Goal: Task Accomplishment & Management: Complete application form

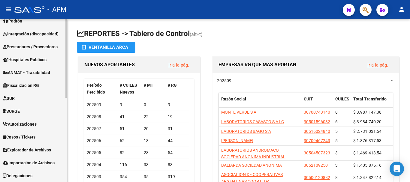
scroll to position [145, 0]
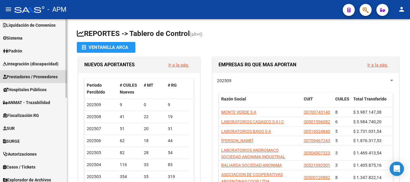
click at [51, 75] on span "Prestadores / Proveedores" at bounding box center [30, 77] width 55 height 7
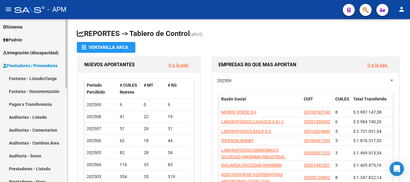
scroll to position [55, 0]
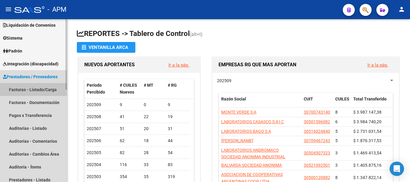
click at [46, 92] on link "Facturas - Listado/Carga" at bounding box center [33, 89] width 67 height 13
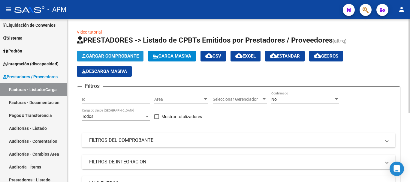
click at [121, 56] on span "Cargar Comprobante" at bounding box center [110, 55] width 57 height 5
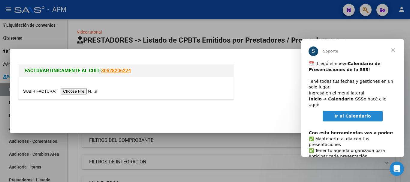
click at [81, 89] on input "file" at bounding box center [61, 91] width 76 height 6
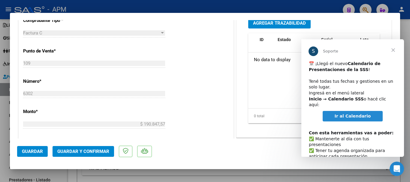
scroll to position [155, 0]
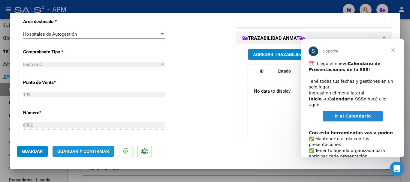
click at [86, 153] on span "Guardar y Confirmar" at bounding box center [83, 151] width 52 height 5
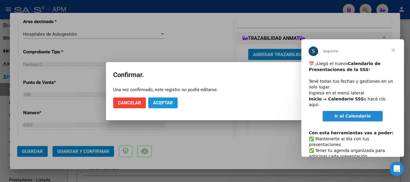
click at [160, 105] on span "Aceptar" at bounding box center [163, 102] width 20 height 5
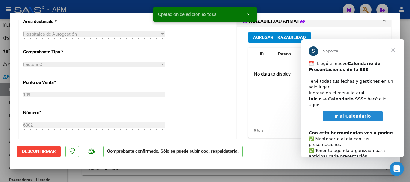
click at [186, 175] on div at bounding box center [205, 91] width 410 height 182
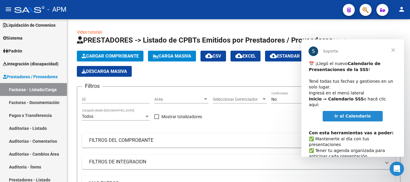
click at [356, 114] on span "Ir al Calendario" at bounding box center [353, 116] width 36 height 5
click at [395, 49] on span "Cerrar" at bounding box center [394, 50] width 22 height 22
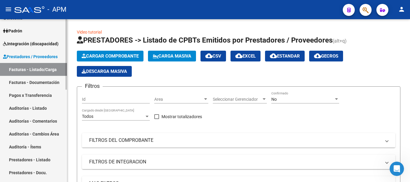
scroll to position [85, 0]
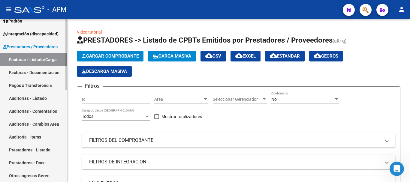
click at [48, 34] on span "Integración (discapacidad)" at bounding box center [31, 34] width 56 height 7
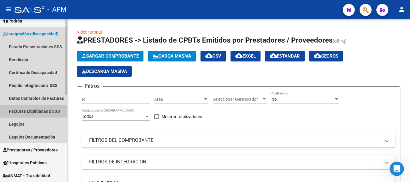
click at [32, 112] on link "Facturas Liquidadas x SSS" at bounding box center [33, 111] width 67 height 13
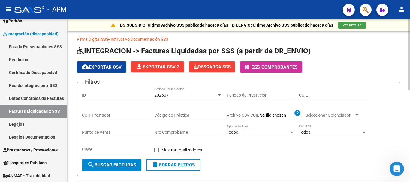
click at [200, 98] on div "202507 Período Presentación" at bounding box center [188, 93] width 68 height 12
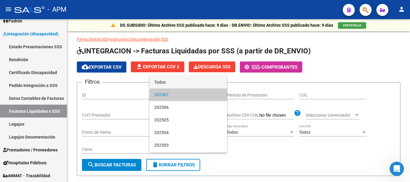
click at [195, 84] on span "Todos" at bounding box center [188, 82] width 68 height 13
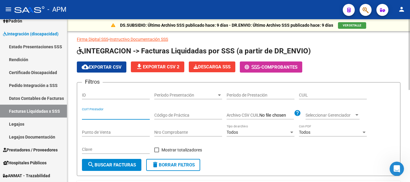
paste input "27-23607087-0"
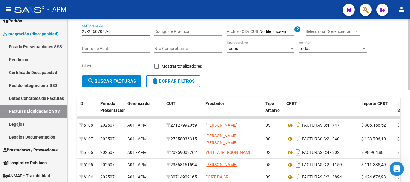
scroll to position [90, 0]
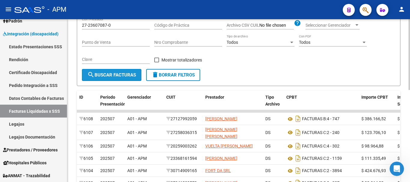
click at [126, 76] on span "search Buscar Facturas" at bounding box center [111, 74] width 49 height 5
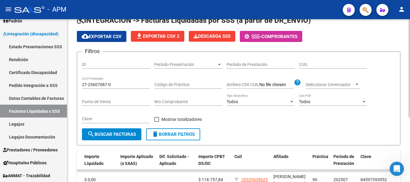
scroll to position [30, 0]
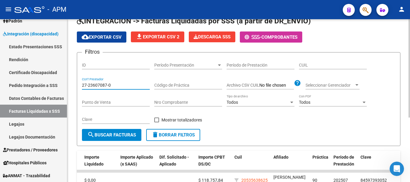
click at [122, 86] on input "27-23607087-0" at bounding box center [116, 85] width 68 height 5
type input "2"
paste input "27-32922038-4"
type input "27-32922038-4"
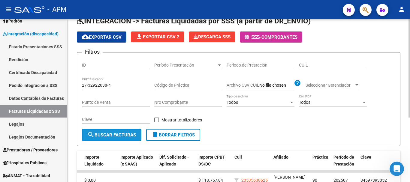
click at [115, 136] on span "search Buscar Facturas" at bounding box center [111, 134] width 49 height 5
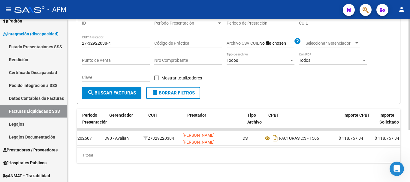
scroll to position [0, 14]
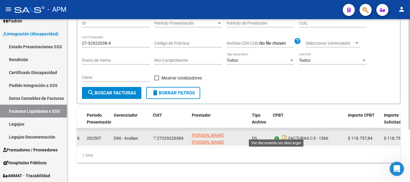
click at [275, 135] on icon at bounding box center [277, 138] width 8 height 7
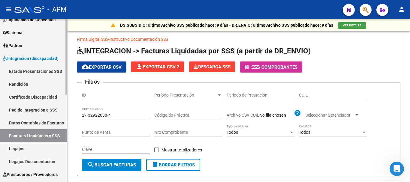
scroll to position [90, 0]
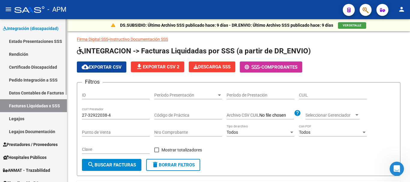
click at [36, 117] on link "Legajos" at bounding box center [33, 118] width 67 height 13
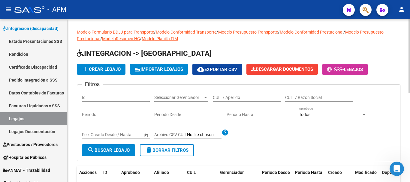
click at [227, 100] on input "CUIL / Apellido" at bounding box center [247, 97] width 68 height 5
type input "gauna"
click at [108, 148] on span "search Buscar Legajo" at bounding box center [108, 150] width 42 height 5
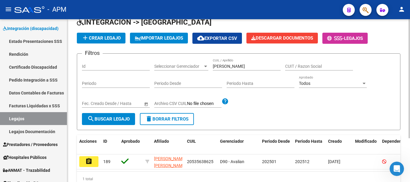
scroll to position [60, 0]
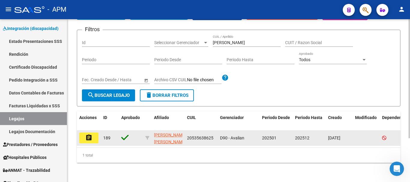
click at [90, 135] on mat-icon "assignment" at bounding box center [88, 137] width 7 height 7
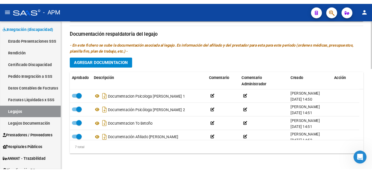
scroll to position [343, 0]
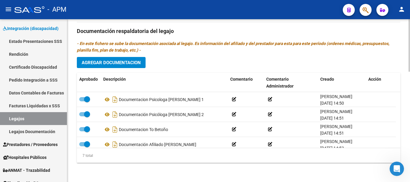
click at [345, 168] on div "Prestadores asociados al legajo Agregar Prestador Aprobado Prestador CUIT Comen…" at bounding box center [239, 30] width 324 height 275
drag, startPoint x: 353, startPoint y: 172, endPoint x: 340, endPoint y: 172, distance: 12.6
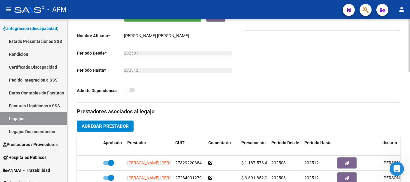
scroll to position [0, 0]
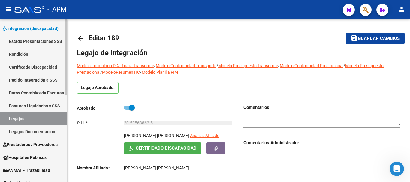
click at [32, 106] on link "Facturas Liquidadas x SSS" at bounding box center [33, 105] width 67 height 13
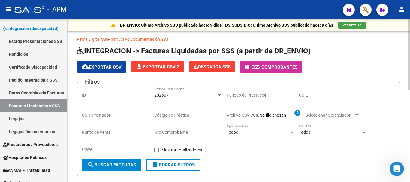
scroll to position [30, 0]
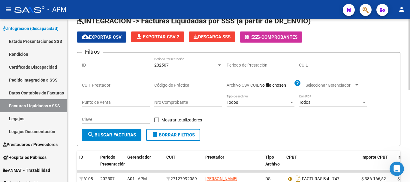
click at [132, 137] on span "search Buscar Facturas" at bounding box center [111, 134] width 49 height 5
click at [118, 38] on span "cloud_download Exportar CSV" at bounding box center [102, 37] width 40 height 5
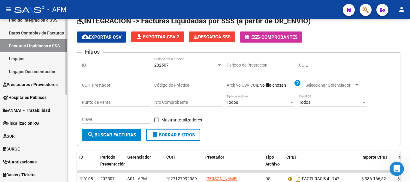
scroll to position [90, 0]
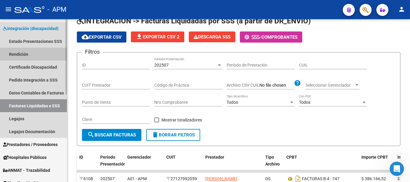
click at [37, 52] on link "Rendición" at bounding box center [33, 54] width 67 height 13
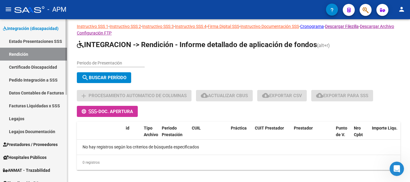
scroll to position [20, 0]
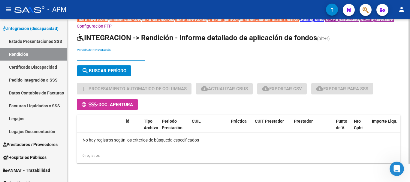
click at [103, 56] on input "Periodo de Presentación" at bounding box center [111, 56] width 68 height 5
type input "202507"
click at [115, 70] on span "search Buscar Período" at bounding box center [104, 70] width 45 height 5
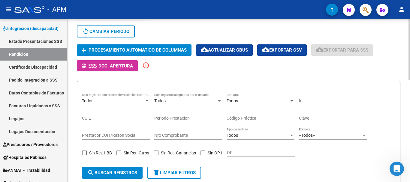
scroll to position [50, 0]
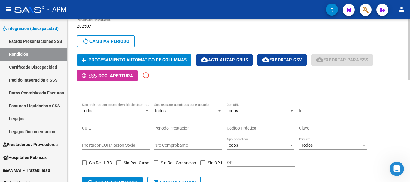
click at [176, 59] on span "Procesamiento automatico de columnas" at bounding box center [138, 60] width 98 height 5
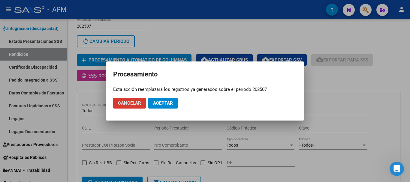
click at [168, 103] on span "Aceptar" at bounding box center [163, 103] width 20 height 5
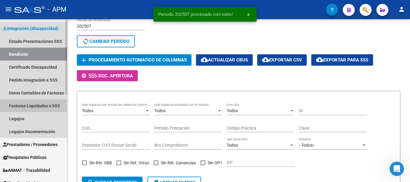
click at [38, 105] on link "Facturas Liquidadas x SSS" at bounding box center [33, 105] width 67 height 13
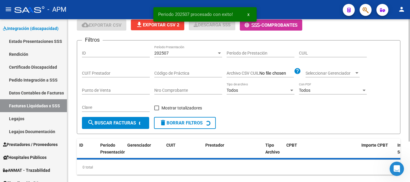
scroll to position [50, 0]
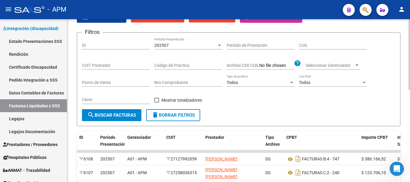
click at [120, 112] on button "search Buscar Facturas" at bounding box center [111, 115] width 59 height 12
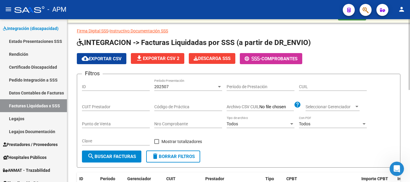
scroll to position [0, 0]
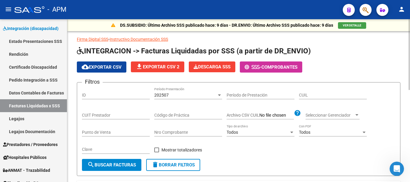
click at [115, 67] on span "cloud_download Exportar CSV" at bounding box center [102, 67] width 40 height 5
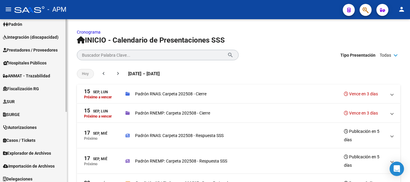
scroll to position [90, 0]
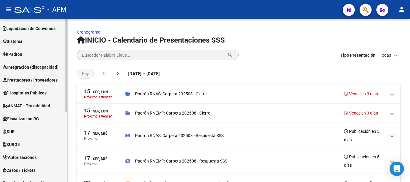
click at [52, 78] on span "Prestadores / Proveedores" at bounding box center [30, 80] width 55 height 7
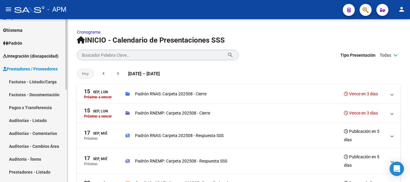
scroll to position [51, 0]
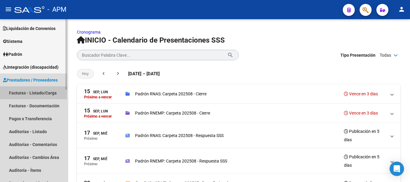
click at [45, 93] on link "Facturas - Listado/Carga" at bounding box center [33, 92] width 67 height 13
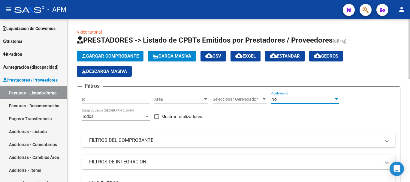
click at [318, 101] on div "No" at bounding box center [302, 99] width 62 height 5
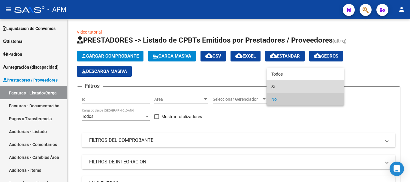
click at [314, 86] on span "Si" at bounding box center [305, 86] width 68 height 13
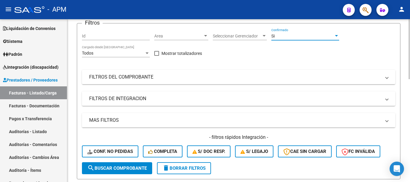
scroll to position [120, 0]
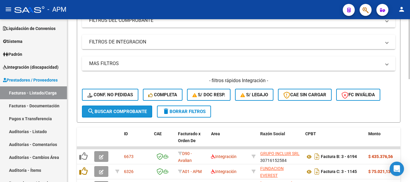
click at [132, 114] on button "search Buscar Comprobante" at bounding box center [117, 112] width 70 height 12
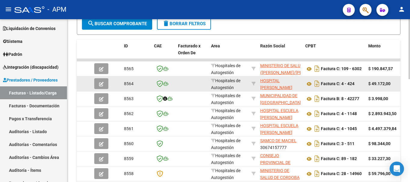
scroll to position [210, 0]
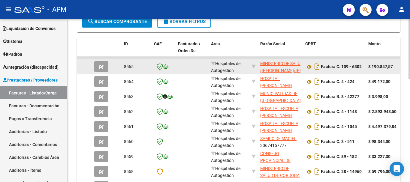
click at [101, 65] on icon "button" at bounding box center [101, 67] width 5 height 5
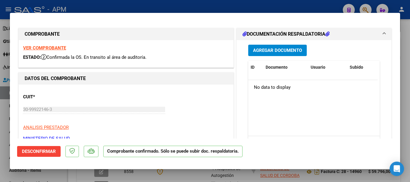
click at [199, 178] on div at bounding box center [205, 91] width 410 height 182
type input "$ 0,00"
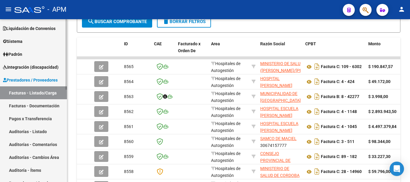
click at [29, 128] on link "Auditorías - Listado" at bounding box center [33, 131] width 67 height 13
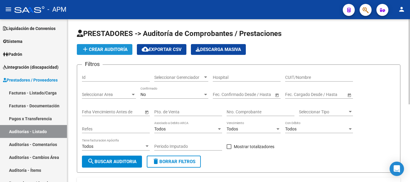
click at [119, 50] on span "add Crear Auditoría" at bounding box center [105, 49] width 46 height 5
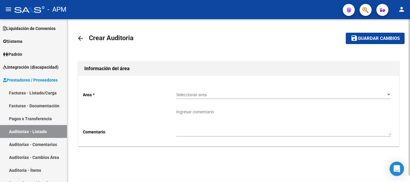
click at [342, 97] on span "Seleccionar area" at bounding box center [281, 95] width 210 height 5
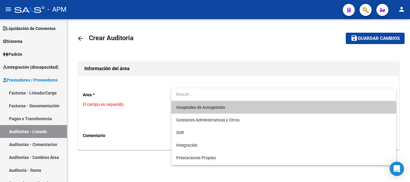
click at [270, 108] on span "Hospitales de Autogestión" at bounding box center [283, 107] width 215 height 13
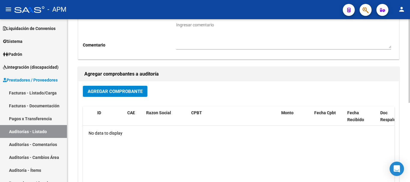
scroll to position [90, 0]
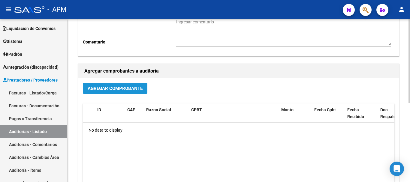
click at [118, 88] on span "Agregar Comprobante" at bounding box center [115, 88] width 55 height 5
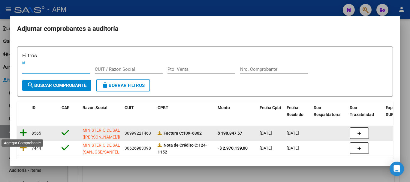
click at [23, 133] on icon at bounding box center [24, 133] width 8 height 8
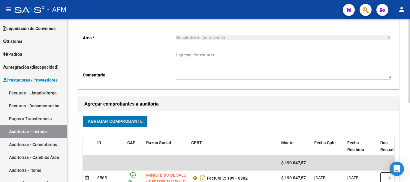
scroll to position [0, 0]
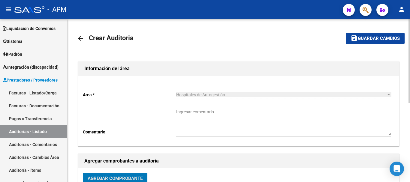
click at [364, 35] on button "save Guardar cambios" at bounding box center [375, 38] width 59 height 11
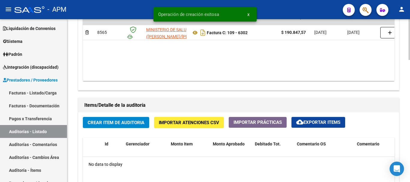
scroll to position [360, 0]
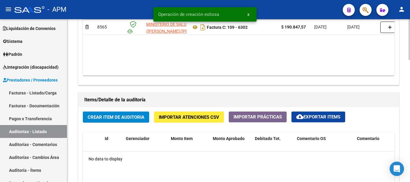
click at [136, 118] on span "Crear Item de Auditoria" at bounding box center [116, 117] width 57 height 5
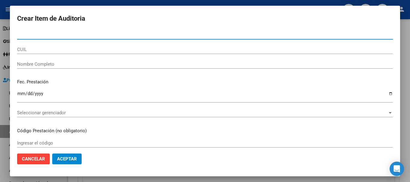
paste input "38102082"
type input "38102082"
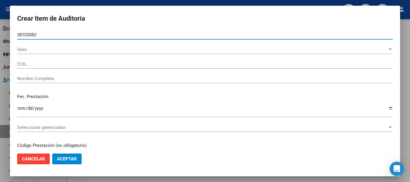
type input "27381020822"
type input "[PERSON_NAME] , [PERSON_NAME] -"
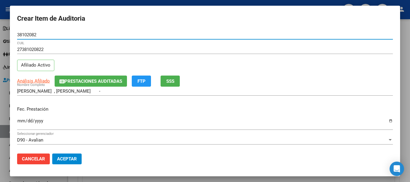
type input "38102082"
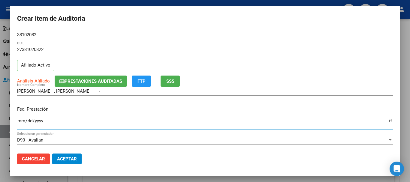
click at [22, 122] on input "Ingresar la fecha" at bounding box center [205, 124] width 376 height 10
type input "[DATE]"
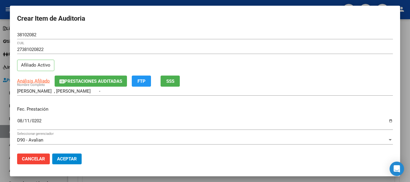
scroll to position [30, 0]
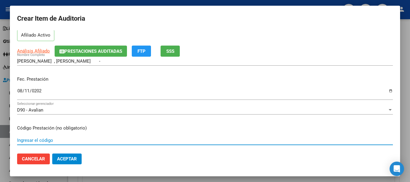
click at [30, 143] on input "Ingresar el código" at bounding box center [205, 140] width 376 height 5
type input "420103"
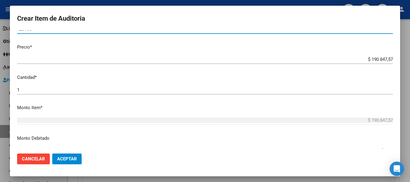
scroll to position [150, 0]
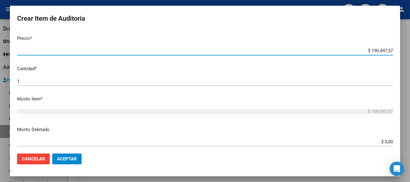
drag, startPoint x: 367, startPoint y: 49, endPoint x: 390, endPoint y: 50, distance: 22.6
click at [390, 50] on app-form-text-field "Precio * $ 190.847,57 Ingresar el precio" at bounding box center [207, 44] width 381 height 19
type input "$ 0,01"
type input "$ 0,11"
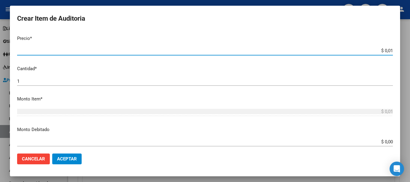
type input "$ 0,11"
type input "$ 1,16"
type input "$ 11,68"
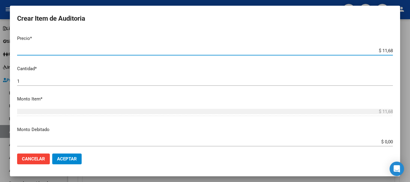
type input "$ 116,85"
type input "$ 1.168,50"
type input "$ 11.685,00"
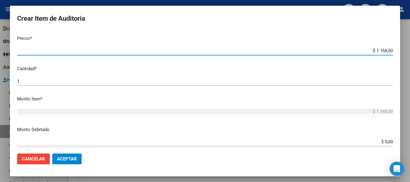
type input "$ 11.685,00"
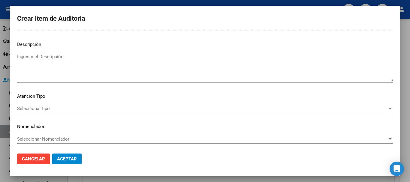
scroll to position [422, 0]
click at [349, 111] on span "Seleccionar tipo" at bounding box center [202, 108] width 371 height 5
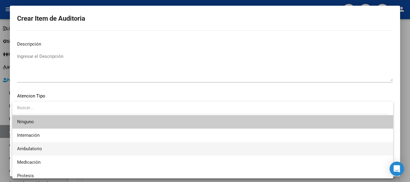
click at [87, 147] on span "Ambulatorio" at bounding box center [203, 149] width 372 height 14
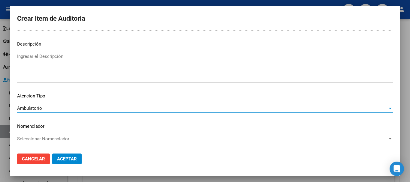
click at [71, 157] on span "Aceptar" at bounding box center [67, 158] width 20 height 5
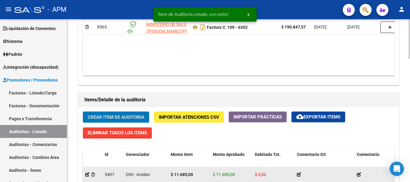
scroll to position [361, 0]
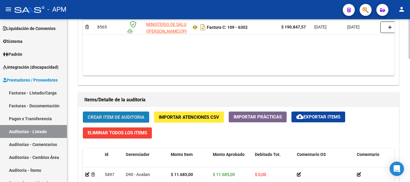
click at [135, 116] on span "Crear Item de Auditoria" at bounding box center [116, 117] width 57 height 5
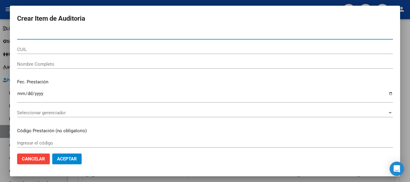
paste input "38102082"
type input "38102082"
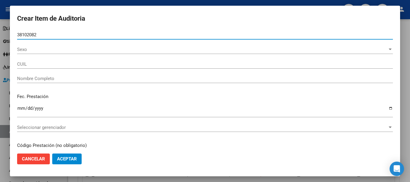
type input "27381020822"
type input "[PERSON_NAME] , [PERSON_NAME] -"
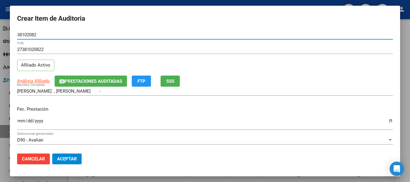
type input "38102082"
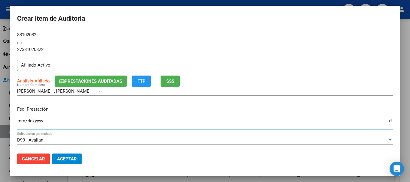
click at [22, 123] on input "Ingresar la fecha" at bounding box center [205, 124] width 376 height 10
type input "[DATE]"
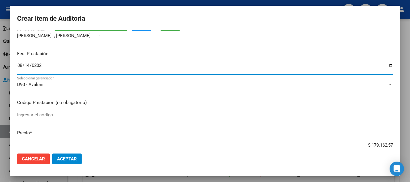
scroll to position [60, 0]
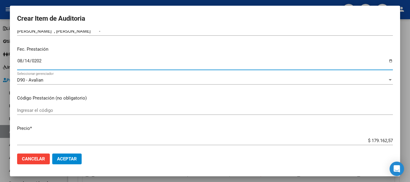
click at [44, 111] on input "Ingresar el código" at bounding box center [205, 110] width 376 height 5
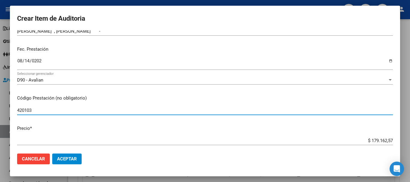
type input "420103"
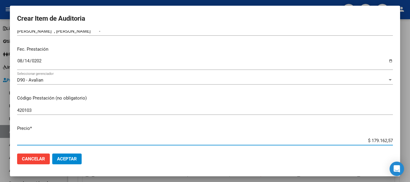
drag, startPoint x: 368, startPoint y: 141, endPoint x: 390, endPoint y: 141, distance: 22.8
click at [390, 141] on app-form-text-field "Precio * $ 179.162,57 Ingresar el precio" at bounding box center [207, 134] width 381 height 19
click at [378, 141] on input "$ 179.162,57" at bounding box center [205, 140] width 376 height 5
drag, startPoint x: 366, startPoint y: 142, endPoint x: 392, endPoint y: 141, distance: 25.8
click at [392, 141] on app-form-text-field "Precio * $ 179.162,57 Ingresar el precio" at bounding box center [207, 134] width 381 height 19
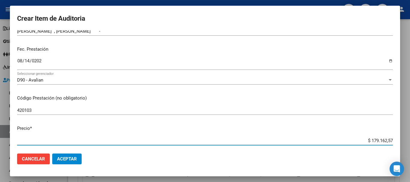
type input "$ 0,01"
type input "$ 0,11"
type input "$ 1,16"
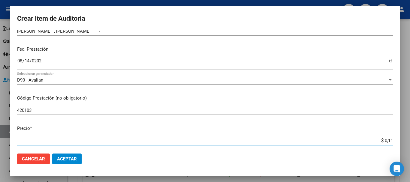
type input "$ 1,16"
type input "$ 11,68"
type input "$ 116,85"
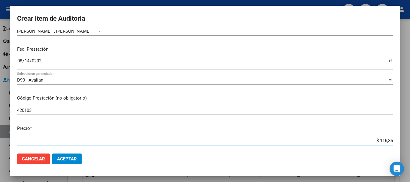
type input "$ 1.168,50"
type input "$ 11.685,00"
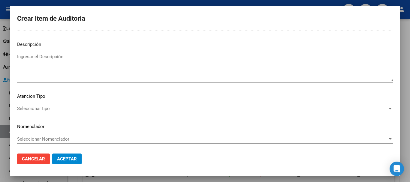
scroll to position [422, 0]
click at [314, 112] on div "Seleccionar tipo Seleccionar tipo" at bounding box center [205, 108] width 376 height 9
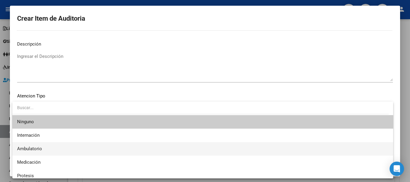
click at [92, 149] on span "Ambulatorio" at bounding box center [203, 149] width 372 height 14
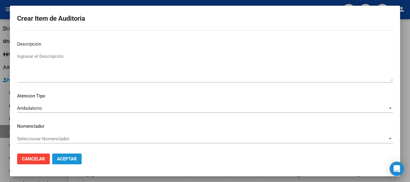
click at [79, 159] on button "Aceptar" at bounding box center [66, 159] width 29 height 11
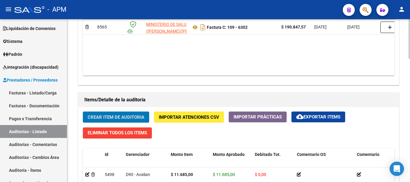
click at [115, 119] on span "Crear Item de Auditoria" at bounding box center [116, 117] width 57 height 5
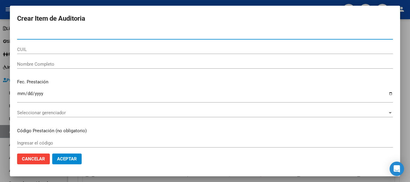
paste input "55232587"
type input "55232587"
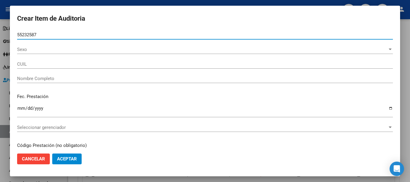
type input "27552325872"
type input "[PERSON_NAME]"
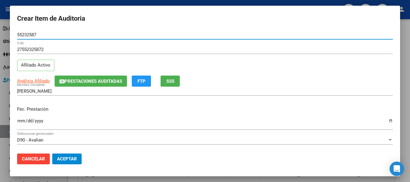
type input "55232587"
click at [20, 120] on input "Ingresar la fecha" at bounding box center [205, 124] width 376 height 10
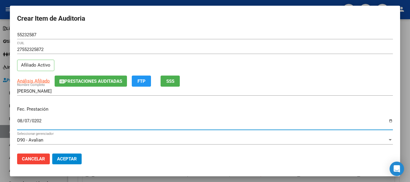
type input "[DATE]"
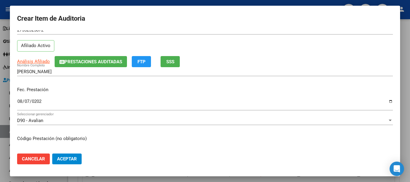
scroll to position [30, 0]
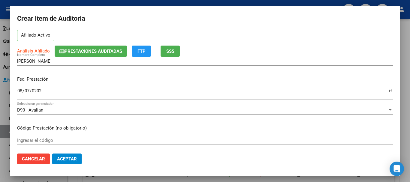
click at [42, 138] on input "Ingresar el código" at bounding box center [205, 140] width 376 height 5
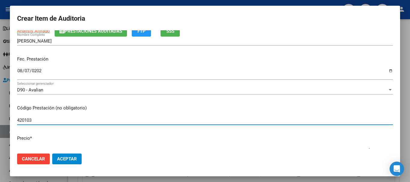
scroll to position [60, 0]
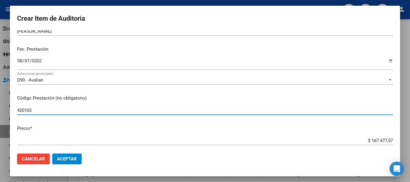
type input "420103"
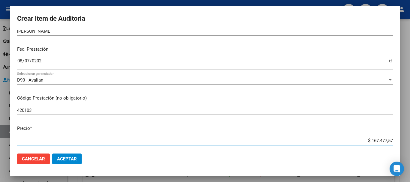
drag, startPoint x: 368, startPoint y: 141, endPoint x: 410, endPoint y: 141, distance: 42.4
click at [410, 141] on div "Crear Item de Auditoria 55232587 Nro Documento 27552325872 CUIL Afiliado Activo…" at bounding box center [205, 91] width 410 height 182
type input "$ 0,01"
type input "$ 0,11"
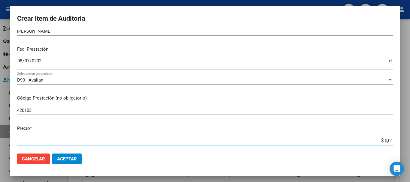
type input "$ 0,11"
type input "$ 1,16"
type input "$ 11,68"
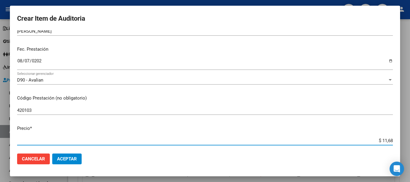
type input "$ 116,85"
type input "$ 1.168,50"
type input "$ 11.685,00"
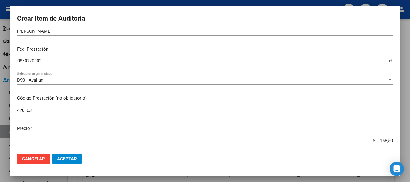
type input "$ 11.685,00"
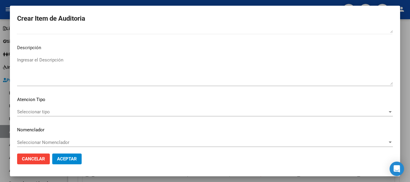
scroll to position [422, 0]
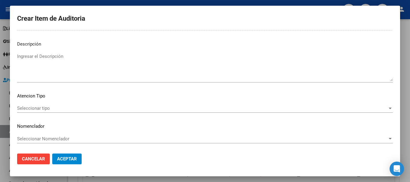
click at [369, 109] on span "Seleccionar tipo" at bounding box center [202, 108] width 371 height 5
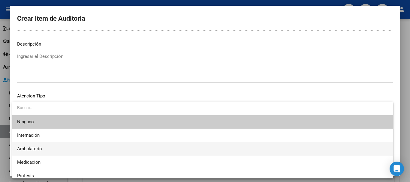
click at [69, 147] on span "Ambulatorio" at bounding box center [203, 149] width 372 height 14
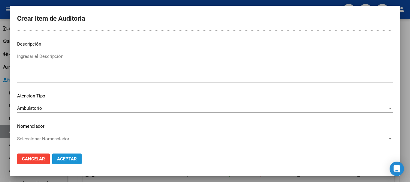
click at [72, 158] on span "Aceptar" at bounding box center [67, 158] width 20 height 5
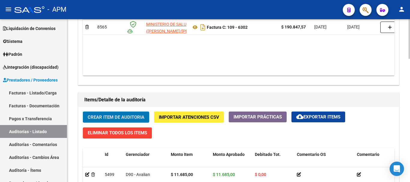
click at [113, 118] on span "Crear Item de Auditoria" at bounding box center [116, 117] width 57 height 5
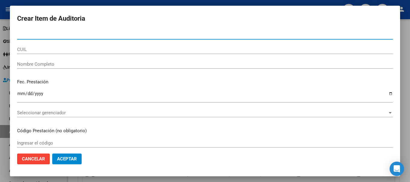
paste input "36181646"
type input "36181646"
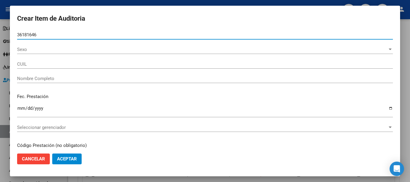
type input "20361816464"
type input "[PERSON_NAME]"
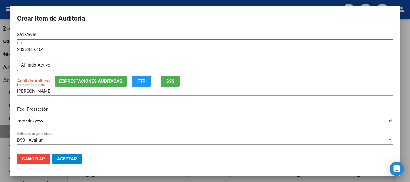
type input "36181646"
click at [22, 121] on input "Ingresar la fecha" at bounding box center [205, 124] width 376 height 10
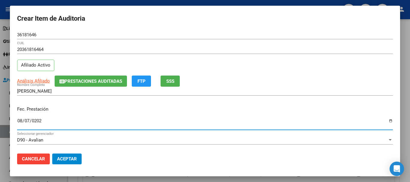
type input "[DATE]"
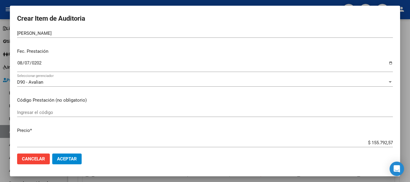
scroll to position [60, 0]
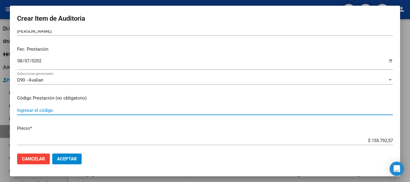
click at [37, 109] on input "Ingresar el código" at bounding box center [205, 110] width 376 height 5
type input "440101"
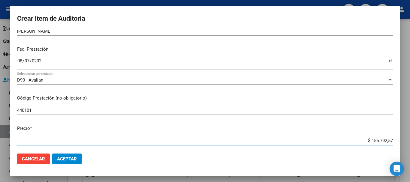
drag, startPoint x: 367, startPoint y: 141, endPoint x: 389, endPoint y: 140, distance: 22.2
click at [389, 140] on app-form-text-field "Precio * $ 155.792,57 Ingresar el precio" at bounding box center [207, 134] width 381 height 19
type input "$ 0,03"
type input "$ 0,38"
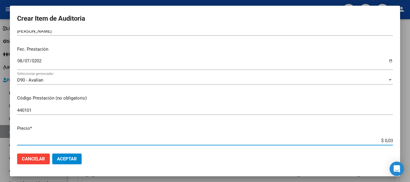
type input "$ 0,38"
type input "$ 3,89"
type input "$ 38,92"
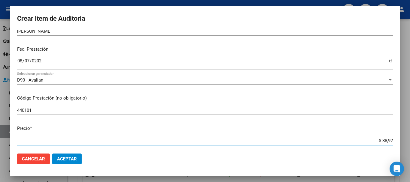
type input "$ 389,25"
type input "$ 3.892,52"
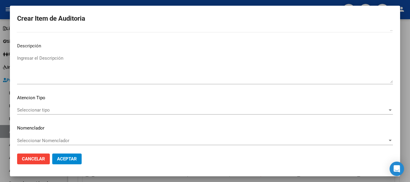
scroll to position [422, 0]
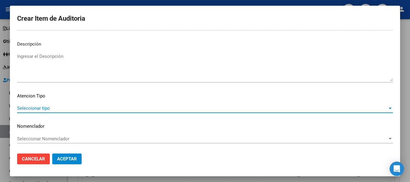
click at [381, 108] on span "Seleccionar tipo" at bounding box center [202, 108] width 371 height 5
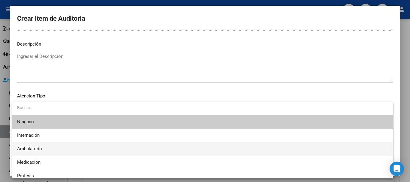
click at [50, 150] on span "Ambulatorio" at bounding box center [203, 149] width 372 height 14
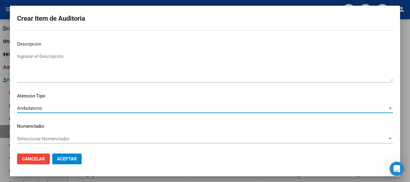
click at [74, 160] on span "Aceptar" at bounding box center [67, 158] width 20 height 5
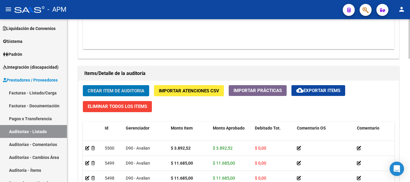
scroll to position [390, 0]
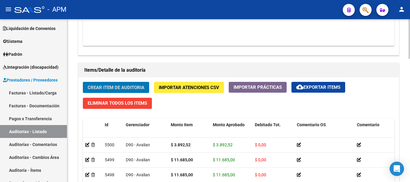
click at [139, 86] on span "Crear Item de Auditoria" at bounding box center [116, 87] width 57 height 5
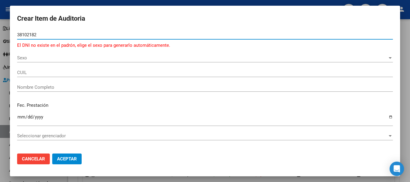
click at [31, 36] on input "38102182" at bounding box center [205, 34] width 376 height 5
type input "38102082"
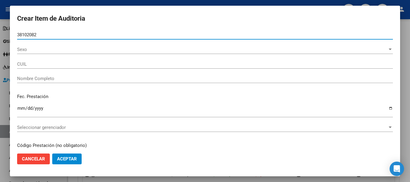
type input "27381020822"
type input "[PERSON_NAME] , [PERSON_NAME] -"
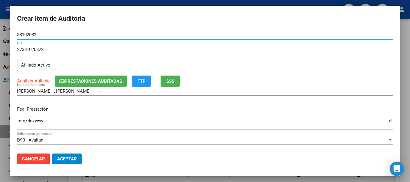
type input "38102082"
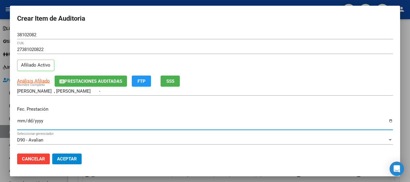
click at [19, 121] on input "Ingresar la fecha" at bounding box center [205, 124] width 376 height 10
type input "[DATE]"
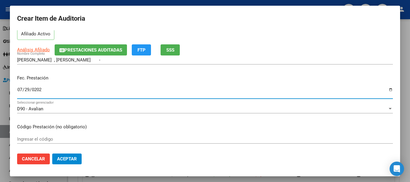
scroll to position [60, 0]
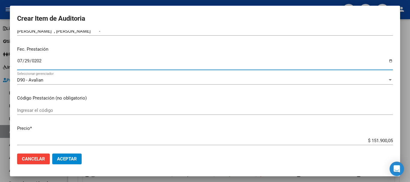
click at [78, 110] on input "Ingresar el código" at bounding box center [205, 110] width 376 height 5
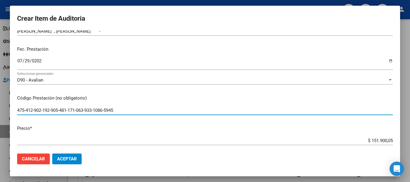
type input "475-412-902-192-905-481-171-063-933-1086-5945"
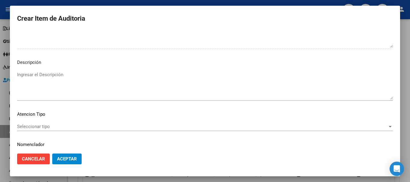
scroll to position [422, 0]
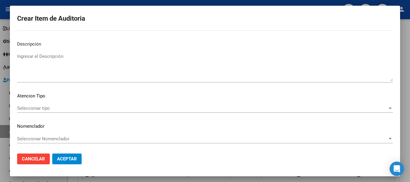
click at [353, 111] on div "Seleccionar tipo Seleccionar tipo" at bounding box center [205, 108] width 376 height 9
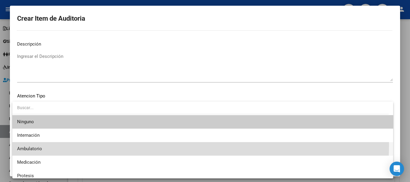
click at [96, 145] on span "Ambulatorio" at bounding box center [203, 149] width 372 height 14
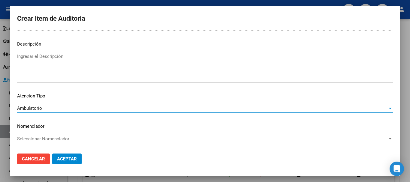
click at [76, 159] on span "Aceptar" at bounding box center [67, 158] width 20 height 5
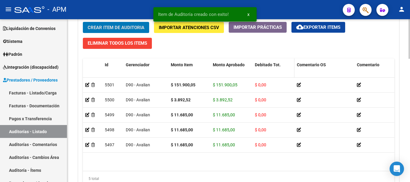
scroll to position [507, 0]
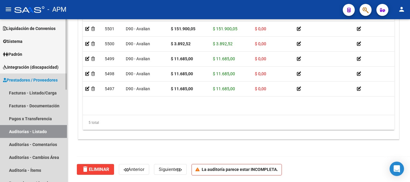
click at [35, 130] on link "Auditorías - Listado" at bounding box center [33, 131] width 67 height 13
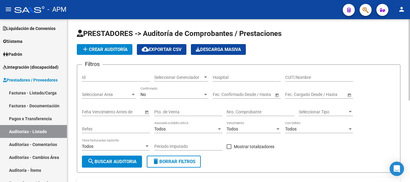
click at [177, 97] on div "No Confirmado" at bounding box center [175, 93] width 68 height 12
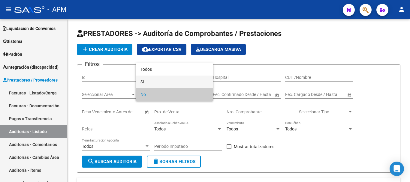
click at [174, 83] on span "Si" at bounding box center [175, 82] width 68 height 13
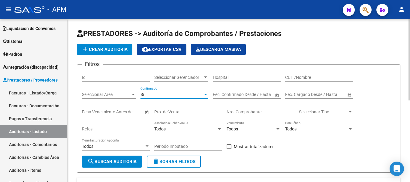
click at [112, 47] on button "add Crear Auditoría" at bounding box center [105, 49] width 56 height 11
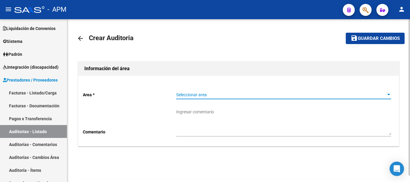
click at [239, 97] on span "Seleccionar area" at bounding box center [281, 95] width 210 height 5
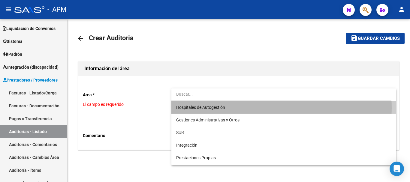
click at [229, 108] on span "Hospitales de Autogestión" at bounding box center [283, 107] width 215 height 13
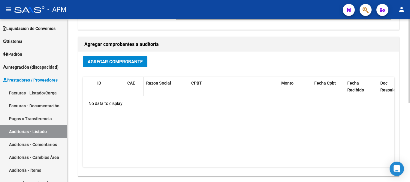
scroll to position [120, 0]
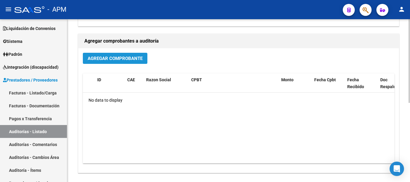
click at [128, 58] on span "Agregar Comprobante" at bounding box center [115, 58] width 55 height 5
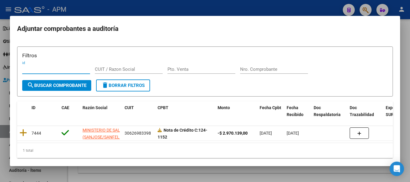
click at [254, 180] on div at bounding box center [205, 91] width 410 height 182
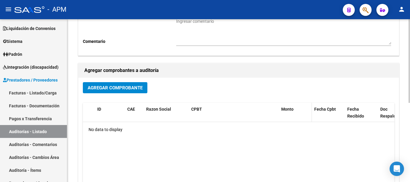
scroll to position [0, 0]
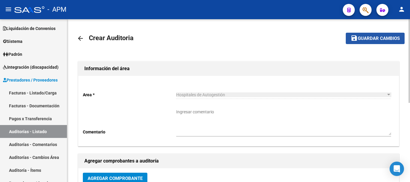
click at [372, 39] on span "Guardar cambios" at bounding box center [379, 38] width 42 height 5
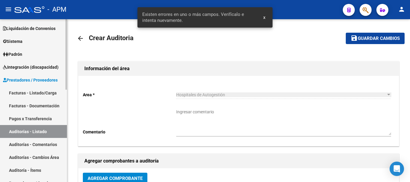
click at [52, 129] on link "Auditorías - Listado" at bounding box center [33, 131] width 67 height 13
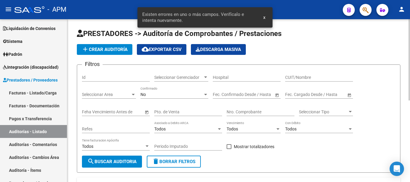
click at [132, 161] on span "search Buscar Auditoria" at bounding box center [111, 161] width 49 height 5
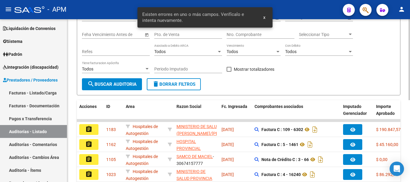
scroll to position [90, 0]
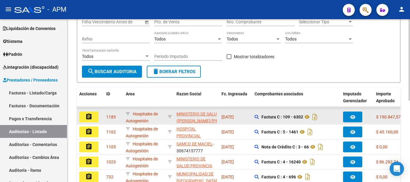
click at [91, 118] on mat-icon "assignment" at bounding box center [88, 116] width 7 height 7
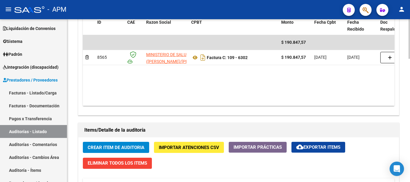
scroll to position [507, 0]
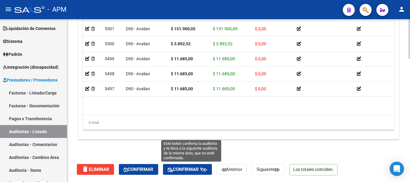
click at [194, 170] on span "Confirmar y" at bounding box center [187, 169] width 39 height 5
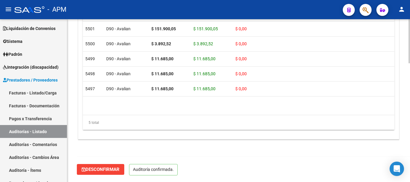
scroll to position [439, 0]
type input "202509"
click at [41, 132] on link "Auditorías - Listado" at bounding box center [33, 131] width 67 height 13
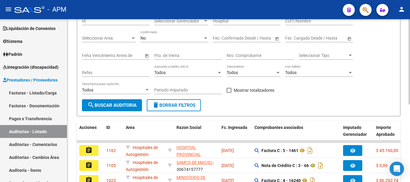
scroll to position [149, 0]
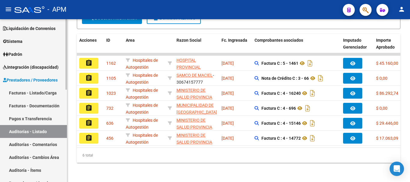
click at [39, 51] on link "Padrón" at bounding box center [33, 54] width 67 height 13
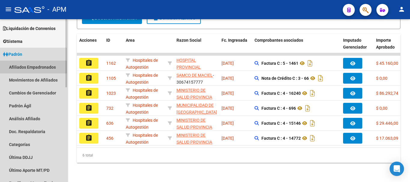
click at [44, 67] on link "Afiliados Empadronados" at bounding box center [33, 67] width 67 height 13
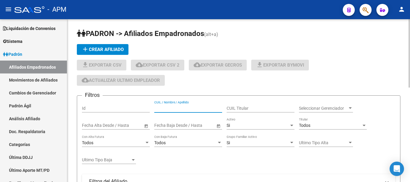
click at [173, 110] on input "CUIL / Nombre / Apellido" at bounding box center [188, 108] width 68 height 5
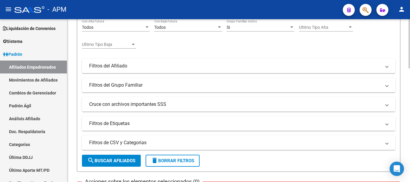
scroll to position [120, 0]
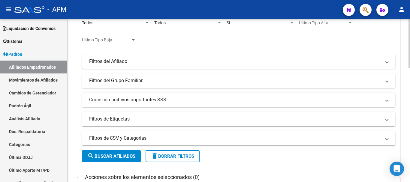
type input "[PERSON_NAME]"
click at [135, 154] on span "search Buscar Afiliados" at bounding box center [111, 156] width 48 height 5
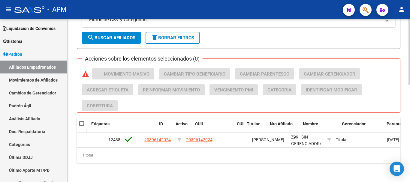
scroll to position [0, 0]
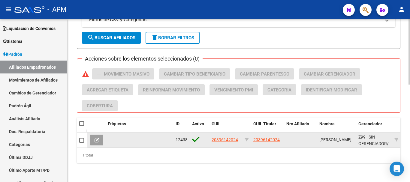
click at [96, 141] on button at bounding box center [97, 140] width 14 height 11
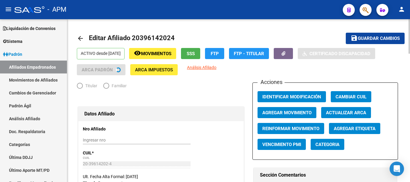
radio input "true"
type input "20-39614202-4"
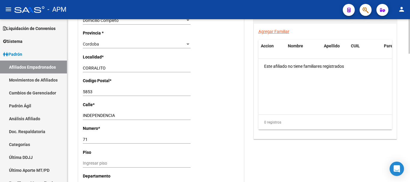
scroll to position [610, 0]
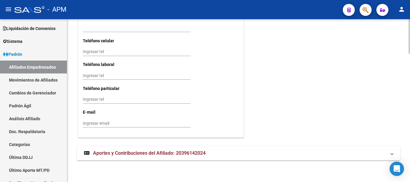
click at [212, 151] on mat-panel-title "Aportes y Contribuciones del Afiliado: 20396142024" at bounding box center [235, 153] width 302 height 7
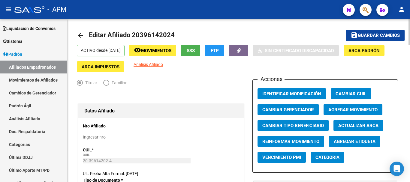
scroll to position [0, 0]
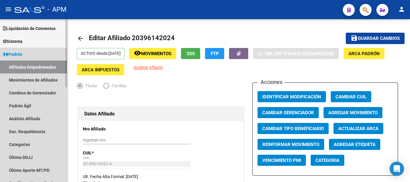
click at [43, 67] on link "Afiliados Empadronados" at bounding box center [33, 67] width 67 height 13
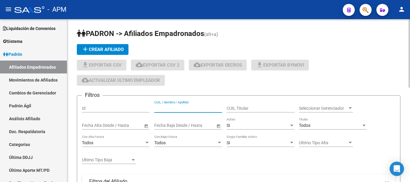
click at [179, 110] on input "CUIL / Nombre / Apellido" at bounding box center [188, 108] width 68 height 5
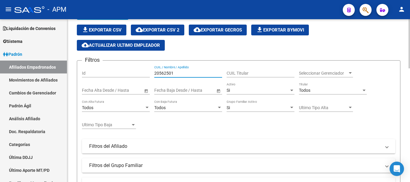
scroll to position [30, 0]
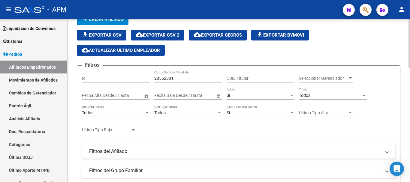
click at [274, 98] on div "Si Activo" at bounding box center [261, 94] width 68 height 12
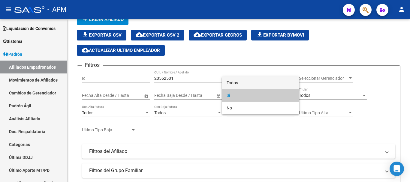
click at [263, 85] on span "Todos" at bounding box center [261, 83] width 68 height 13
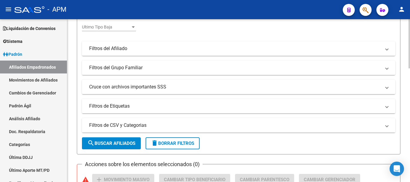
scroll to position [150, 0]
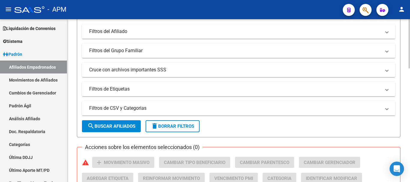
click at [133, 127] on span "search Buscar Afiliados" at bounding box center [111, 126] width 48 height 5
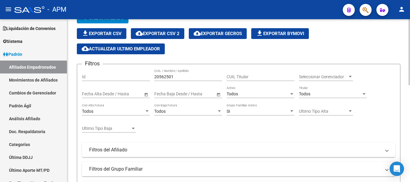
scroll to position [29, 0]
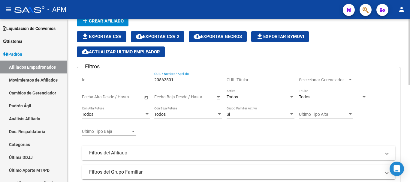
click at [189, 80] on input "20562501" at bounding box center [188, 79] width 68 height 5
type input "2"
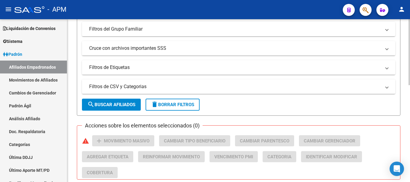
scroll to position [179, 0]
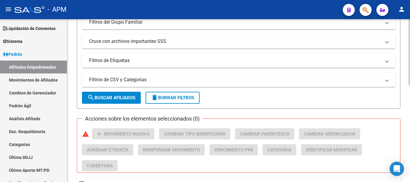
type input "berdun"
click at [131, 100] on span "search Buscar Afiliados" at bounding box center [111, 97] width 48 height 5
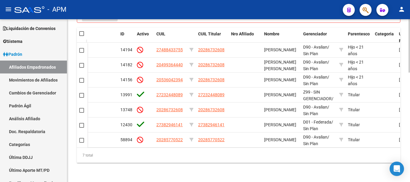
scroll to position [0, 56]
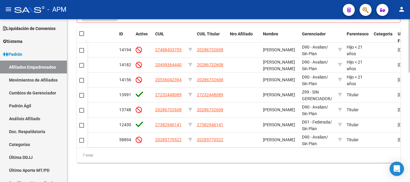
click at [229, 149] on div "7 total" at bounding box center [239, 155] width 324 height 15
